Goal: Task Accomplishment & Management: Use online tool/utility

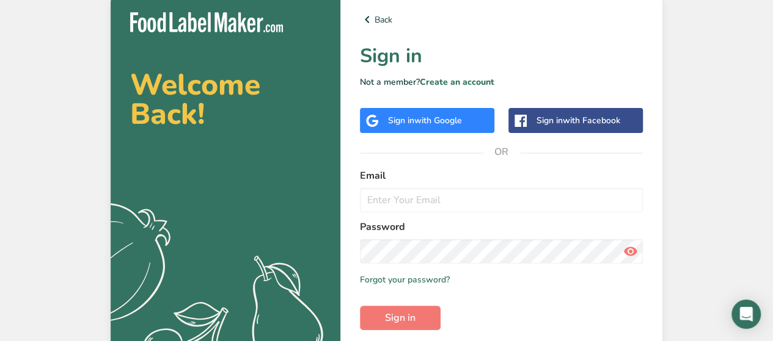
scroll to position [57, 0]
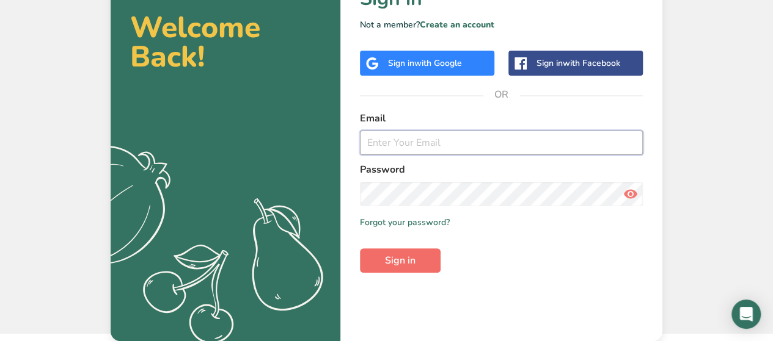
type input "[EMAIL_ADDRESS][DOMAIN_NAME]"
click at [415, 264] on span "Sign in" at bounding box center [400, 261] width 31 height 15
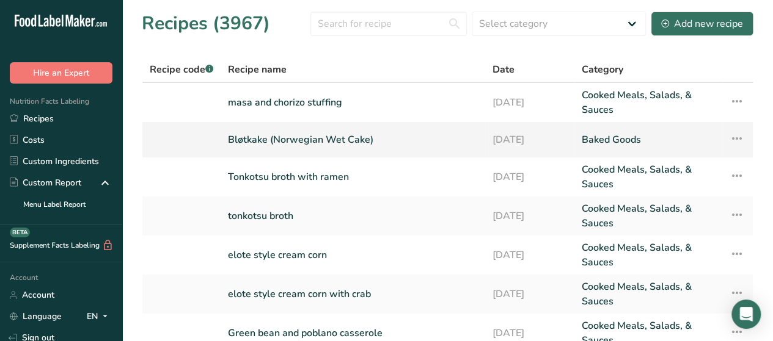
click at [352, 141] on link "Bløtkake (Norwegian Wet Cake)" at bounding box center [353, 140] width 250 height 26
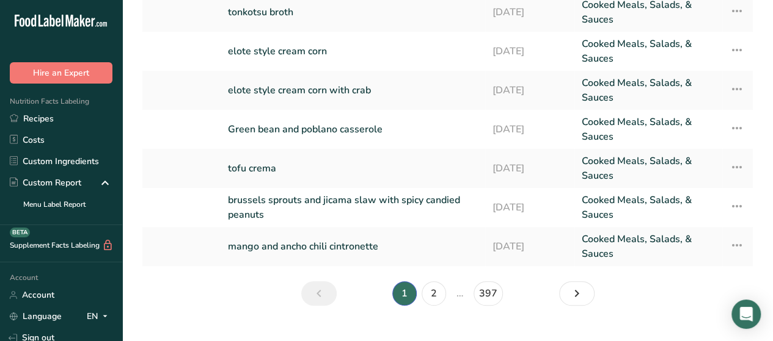
scroll to position [227, 0]
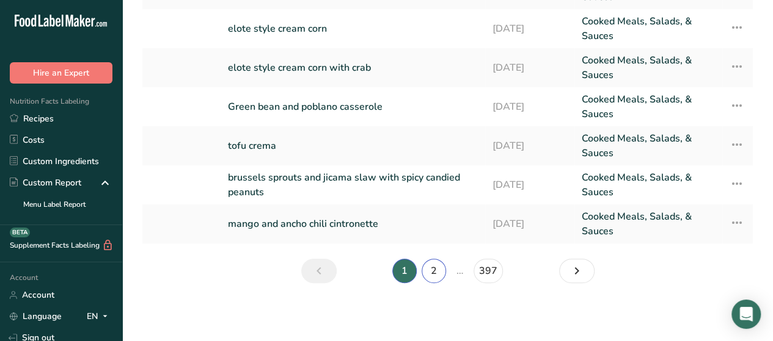
click at [434, 277] on link "2" at bounding box center [434, 271] width 24 height 24
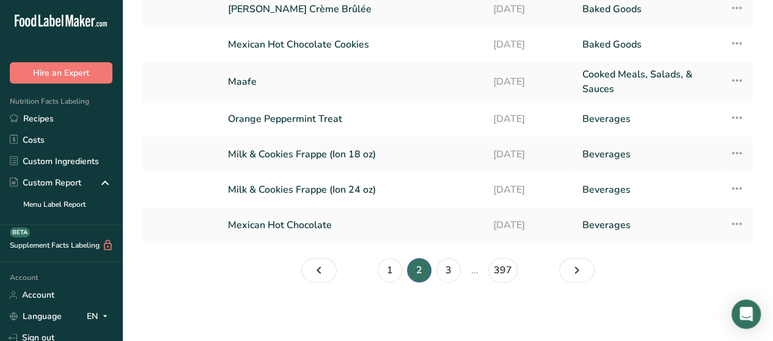
scroll to position [201, 0]
click at [261, 81] on link "Maafe" at bounding box center [353, 82] width 250 height 29
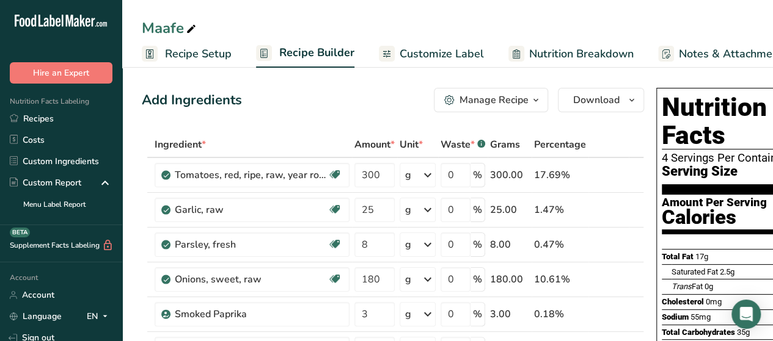
click at [192, 49] on span "Recipe Setup" at bounding box center [198, 54] width 67 height 16
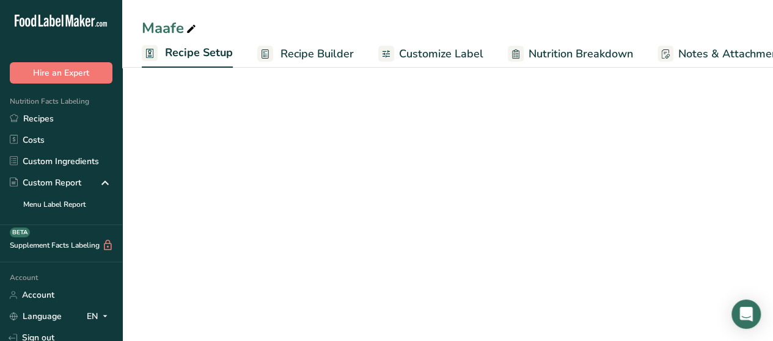
scroll to position [0, 4]
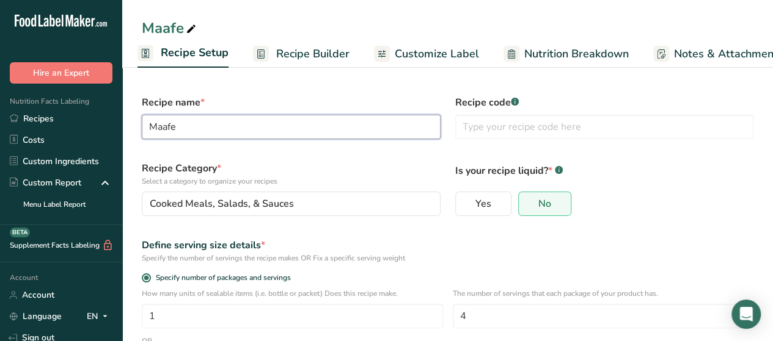
click at [283, 133] on input "Maafe" at bounding box center [291, 127] width 299 height 24
type input "Maafe (African Peanut Stew)"
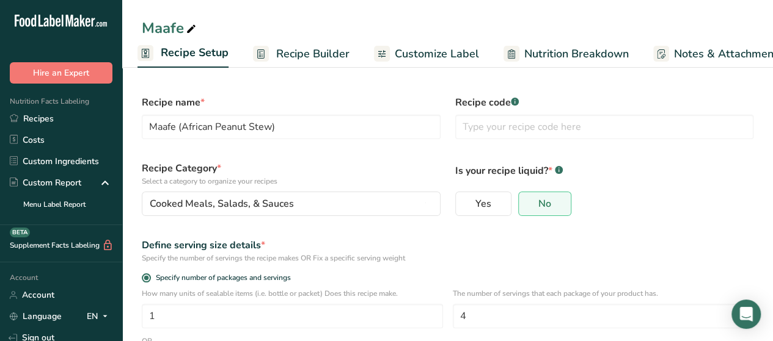
click at [705, 217] on div "Is your recipe liquid? * .a-a{fill:#347362;}.b-a{fill:#fff;} Yes No" at bounding box center [604, 189] width 313 height 70
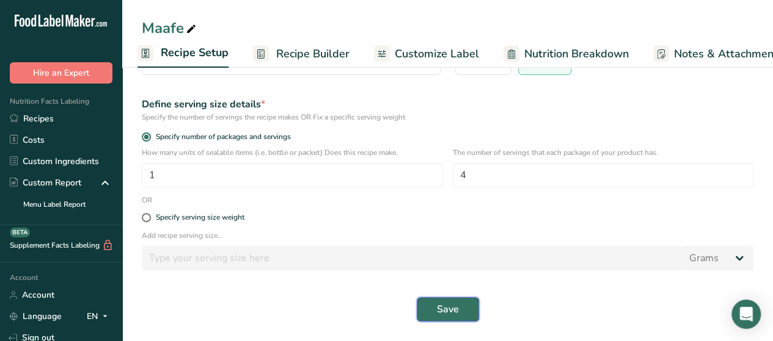
click at [464, 313] on button "Save" at bounding box center [448, 310] width 62 height 24
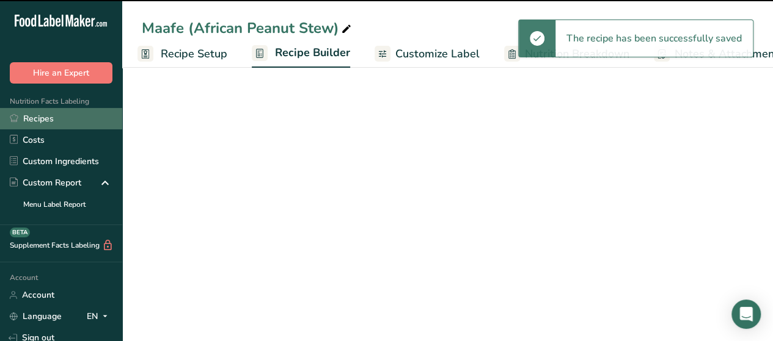
click at [55, 122] on link "Recipes" at bounding box center [61, 118] width 122 height 21
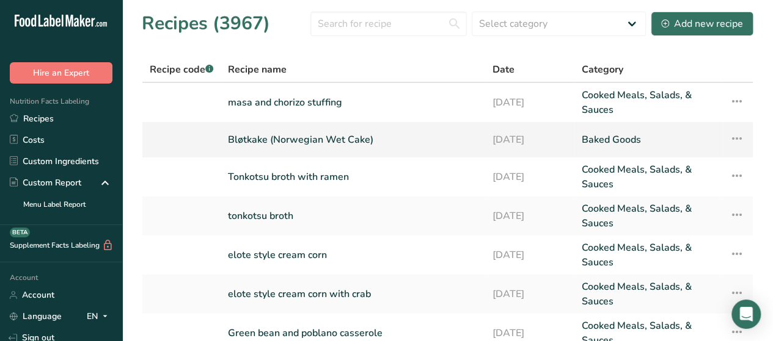
click at [343, 143] on link "Bløtkake (Norwegian Wet Cake)" at bounding box center [353, 140] width 250 height 26
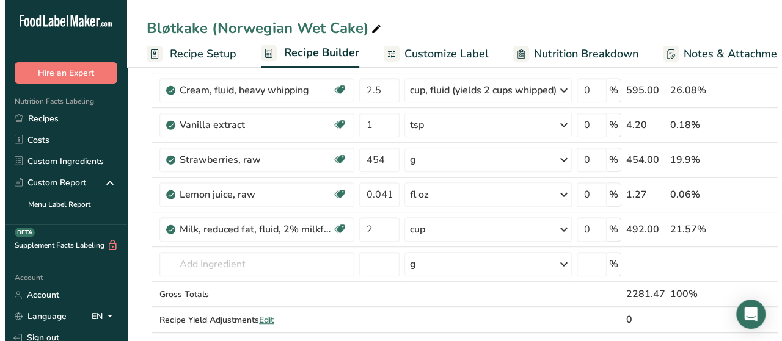
scroll to position [224, 0]
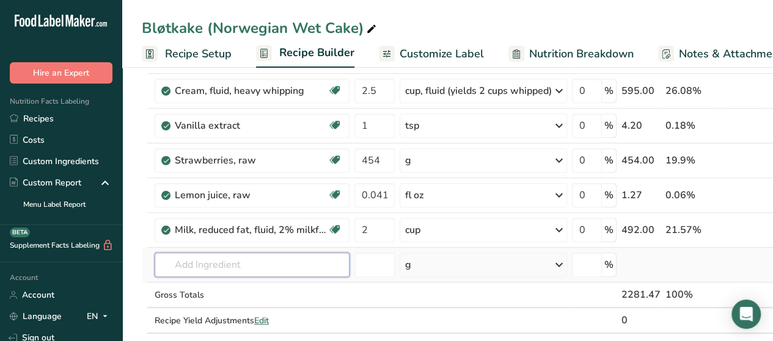
click at [228, 265] on input "text" at bounding box center [252, 265] width 195 height 24
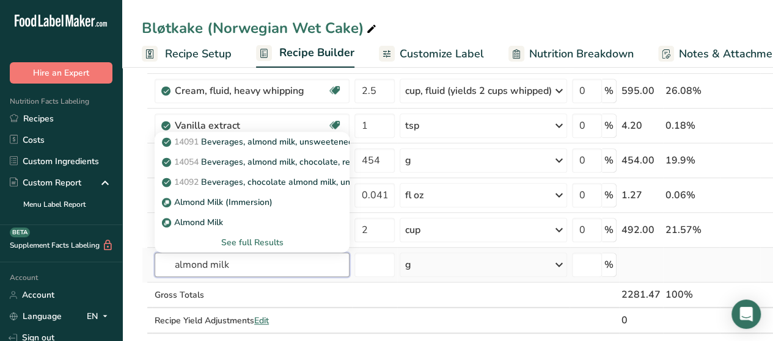
type input "almond milk"
click at [250, 244] on div "See full Results" at bounding box center [251, 242] width 175 height 13
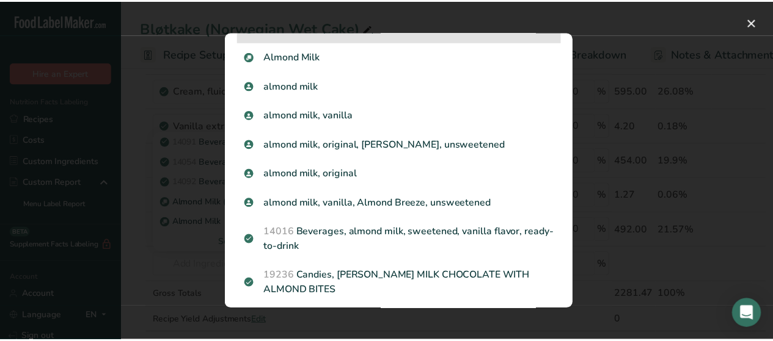
scroll to position [159, 0]
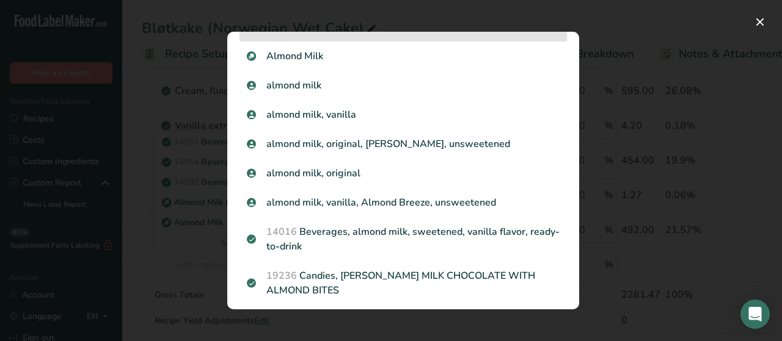
click at [348, 195] on p "almond milk, vanilla, Almond Breeze, unsweetened" at bounding box center [403, 202] width 313 height 15
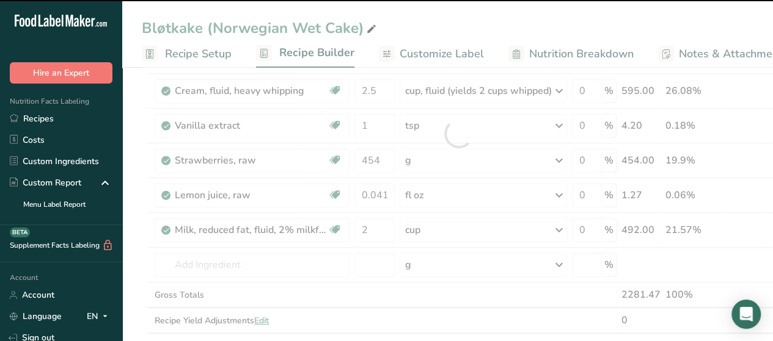
type input "0"
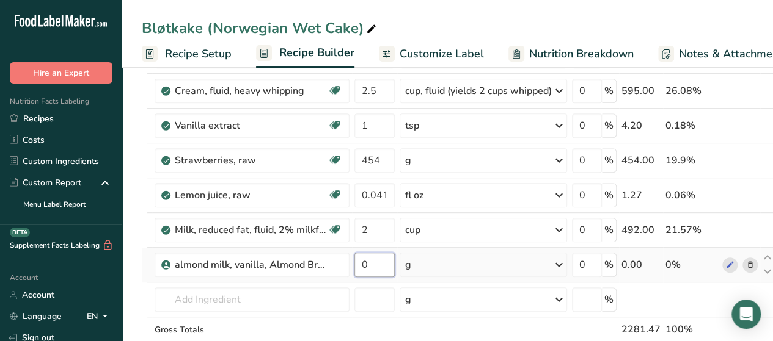
click at [371, 270] on input "0" at bounding box center [374, 265] width 40 height 24
click at [561, 261] on div "Ingredient * Amount * Unit * Waste * .a-a{fill:#347362;}.b-a{fill:#fff;} Grams …" at bounding box center [458, 151] width 633 height 486
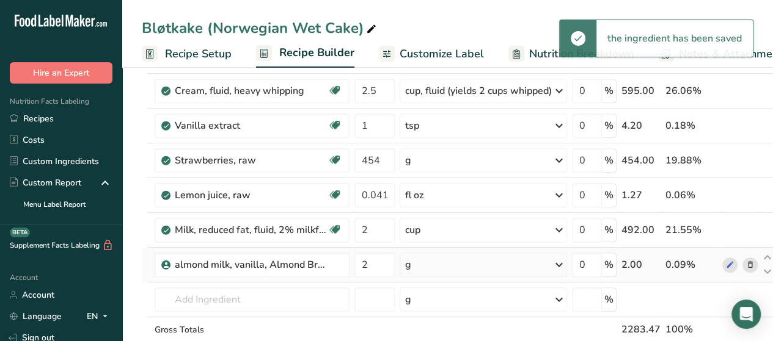
click at [561, 261] on icon at bounding box center [559, 265] width 15 height 22
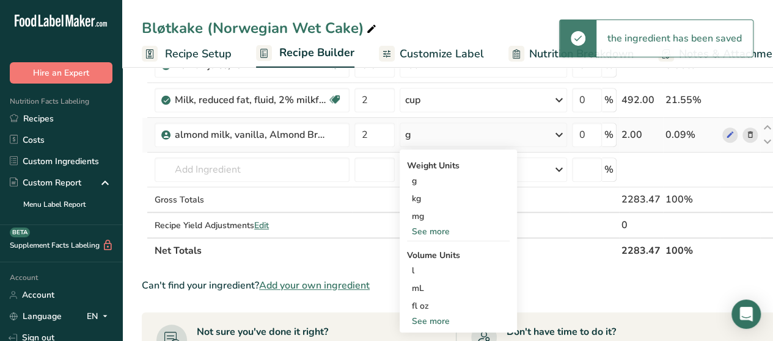
scroll to position [354, 0]
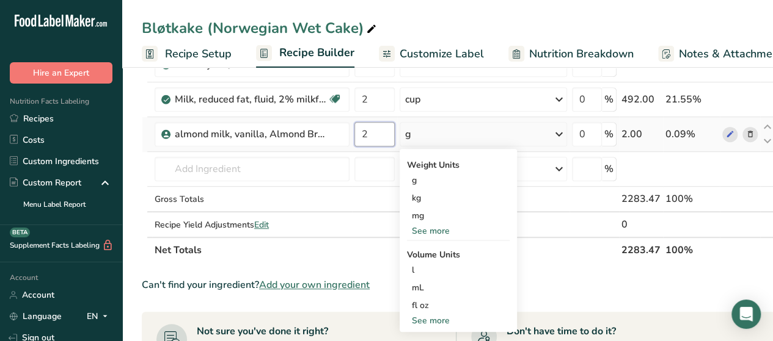
click at [376, 138] on input "2" at bounding box center [374, 134] width 40 height 24
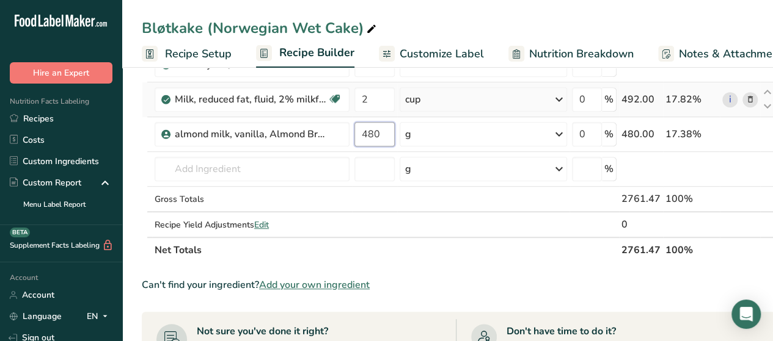
type input "480"
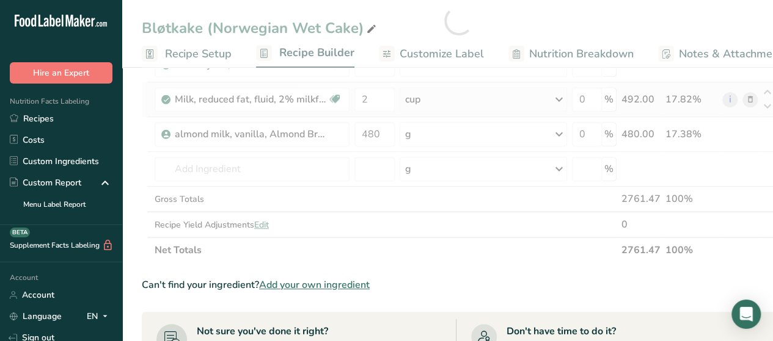
click at [751, 98] on div "Ingredient * Amount * Unit * Waste * .a-a{fill:#347362;}.b-a{fill:#fff;} Grams …" at bounding box center [458, 21] width 633 height 486
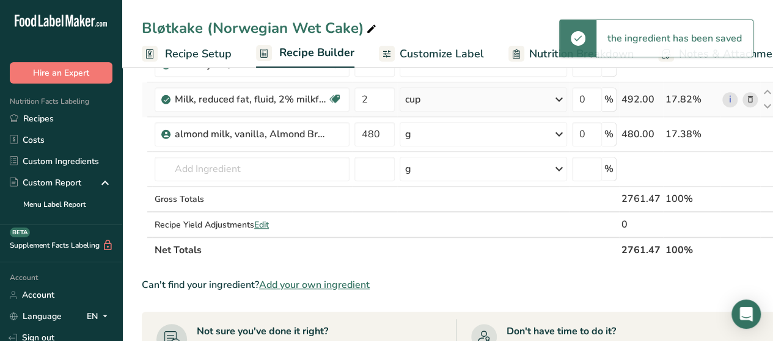
click at [751, 98] on icon at bounding box center [750, 99] width 9 height 13
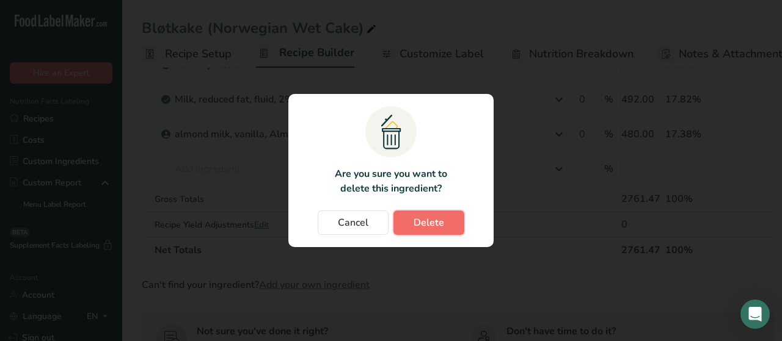
click at [440, 224] on span "Delete" at bounding box center [429, 223] width 31 height 15
type input "480"
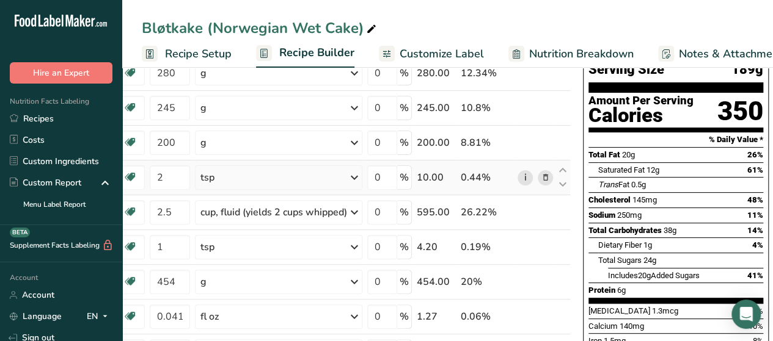
scroll to position [104, 0]
